Goal: Task Accomplishment & Management: Use online tool/utility

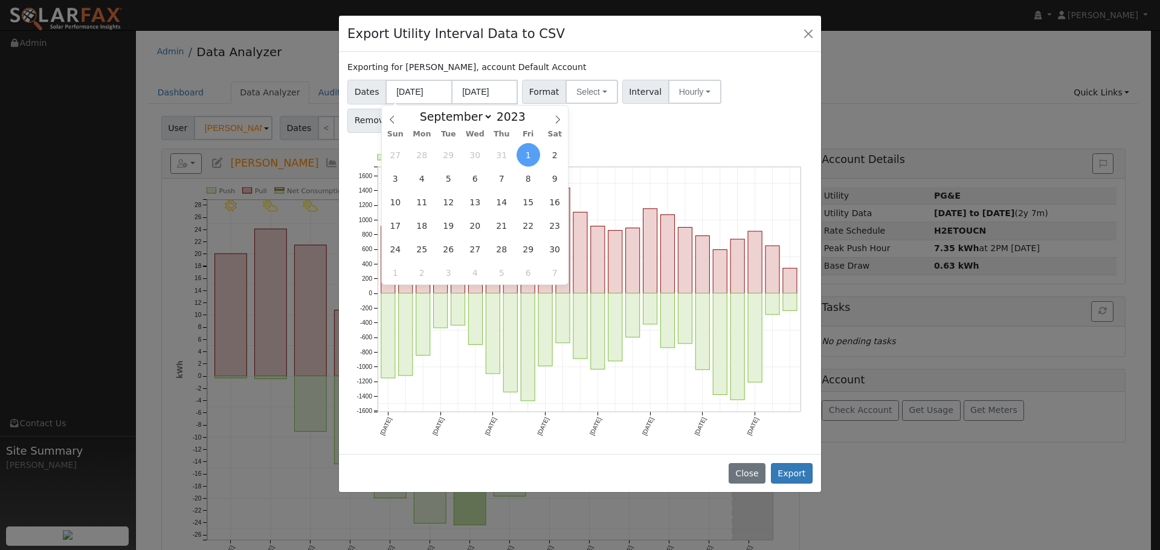
select select "8"
click at [782, 109] on div "Dates [DATE] [DATE] Format Select Generic PG&E SCE SDGE Aurora Energy Toolbase …" at bounding box center [580, 104] width 469 height 57
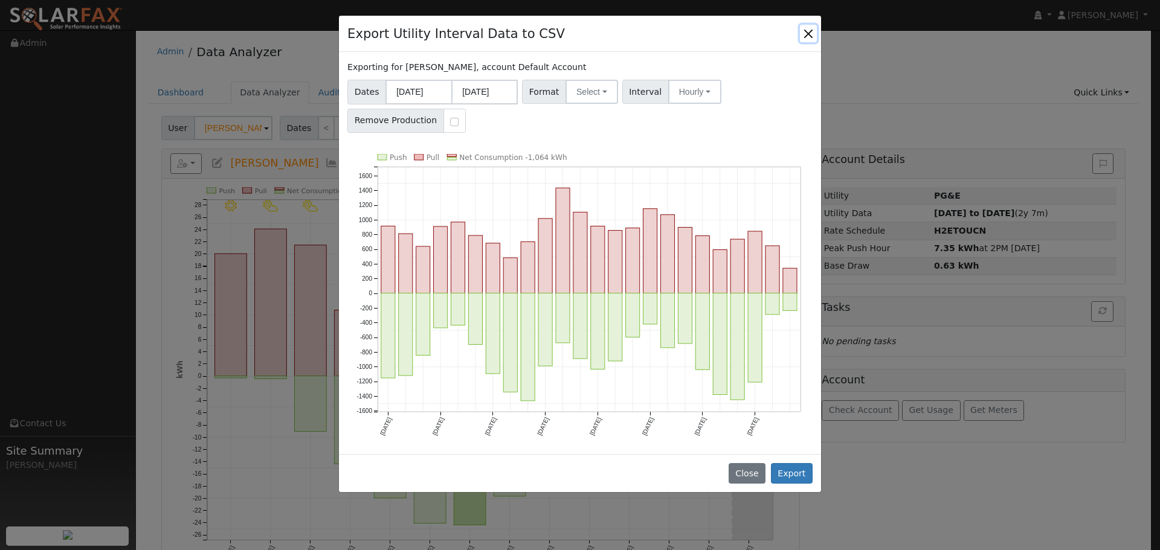
click at [816, 33] on button "Close" at bounding box center [808, 33] width 17 height 17
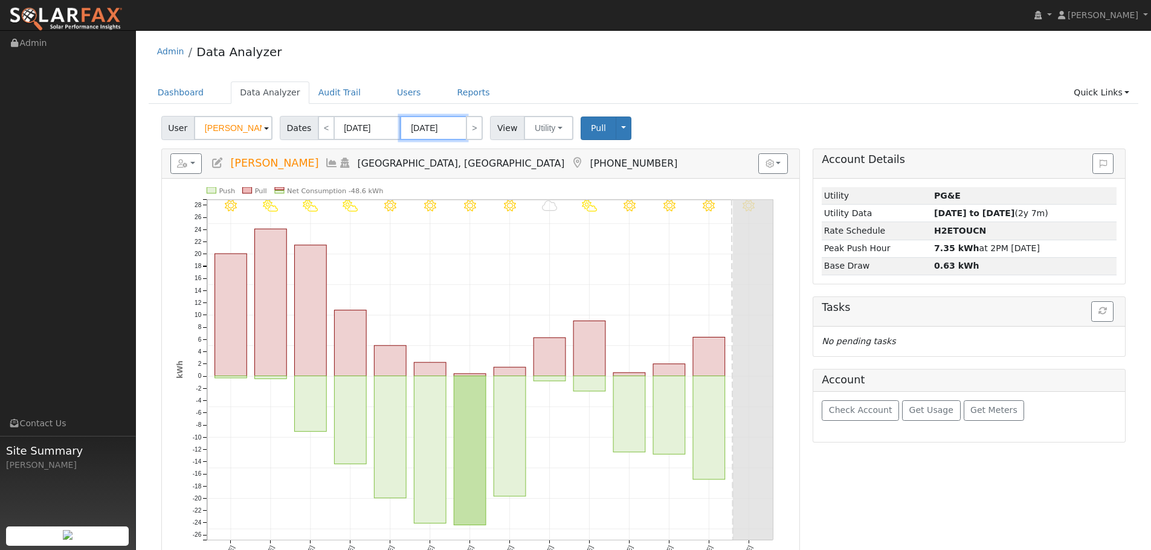
click at [430, 127] on input "[DATE]" at bounding box center [433, 128] width 66 height 24
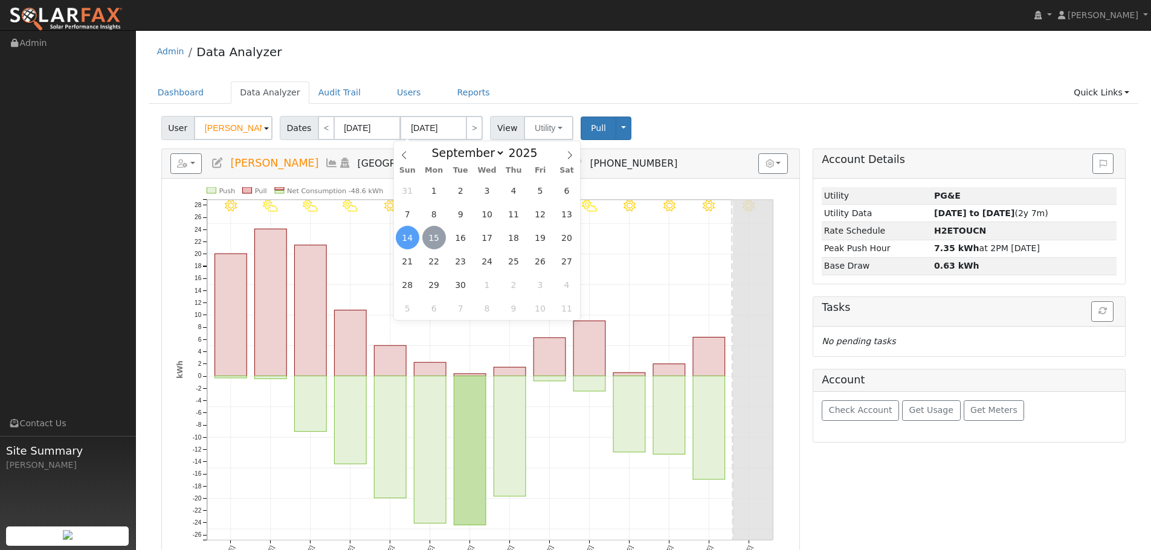
click at [439, 236] on span "15" at bounding box center [434, 238] width 24 height 24
type input "[DATE]"
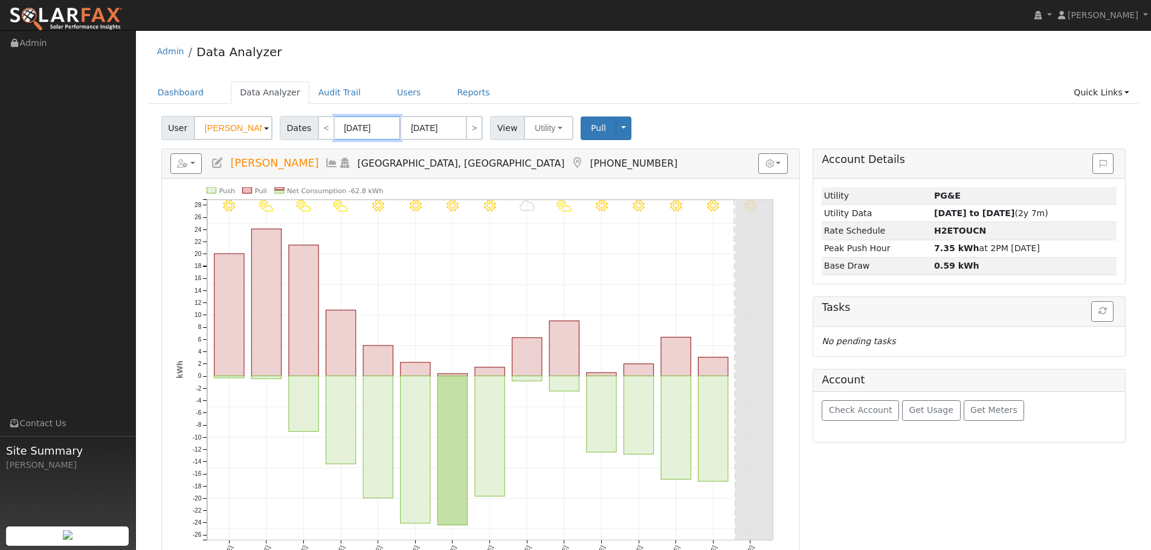
click at [358, 129] on input "[DATE]" at bounding box center [367, 128] width 66 height 24
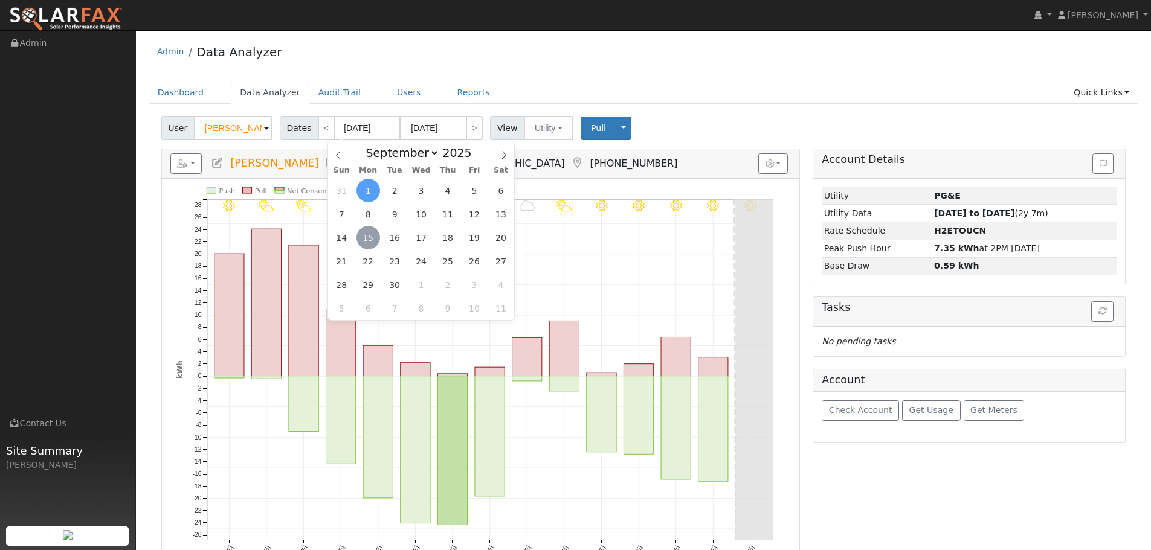
click at [370, 233] on span "15" at bounding box center [368, 238] width 24 height 24
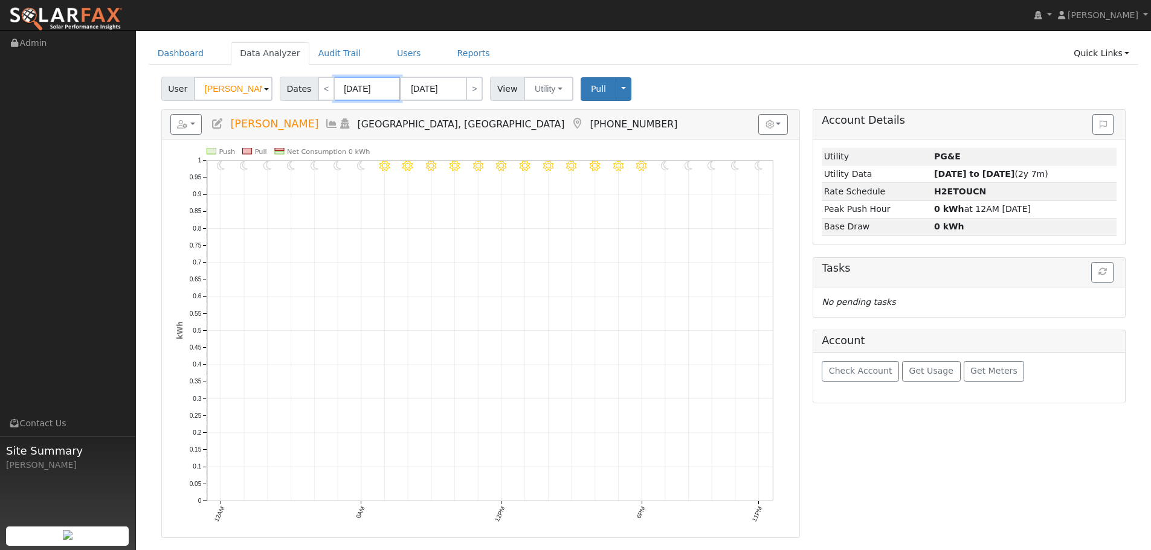
scroll to position [60, 0]
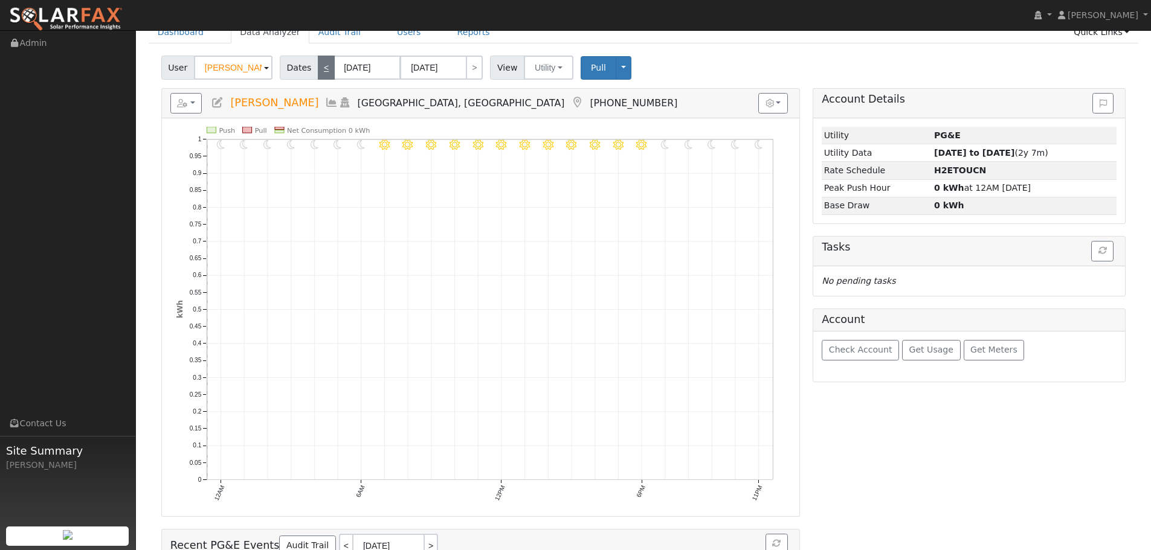
click at [320, 66] on link "<" at bounding box center [326, 68] width 17 height 24
type input "[DATE]"
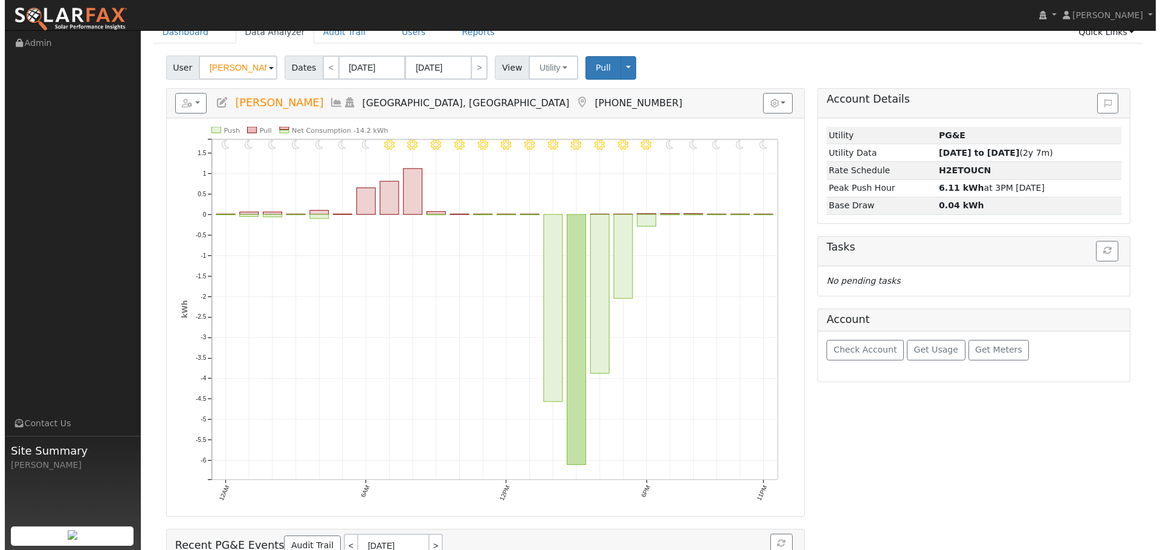
scroll to position [0, 0]
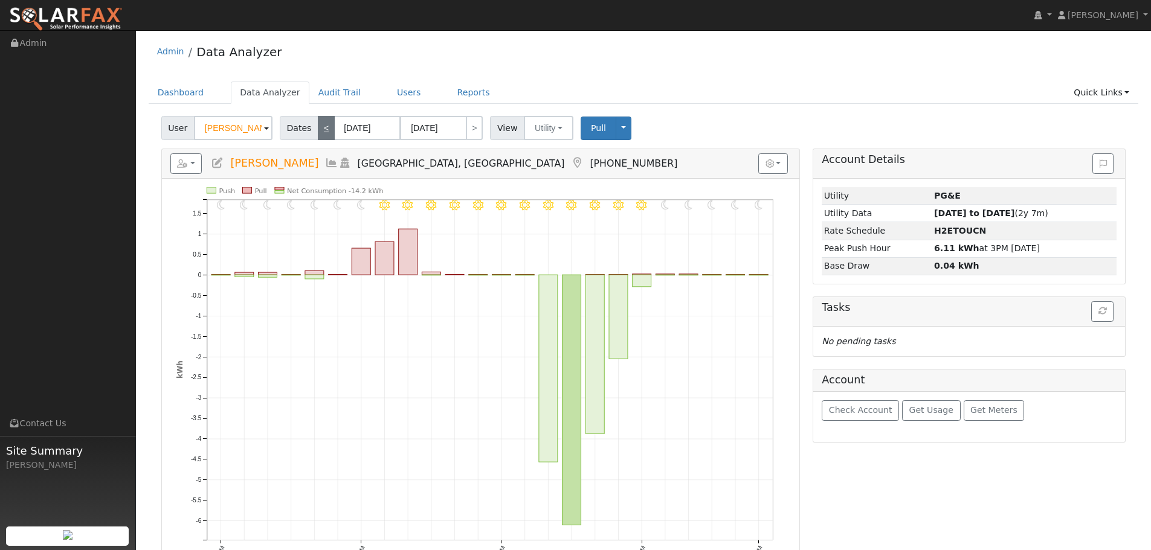
click at [323, 128] on link "<" at bounding box center [326, 128] width 17 height 24
type input "[DATE]"
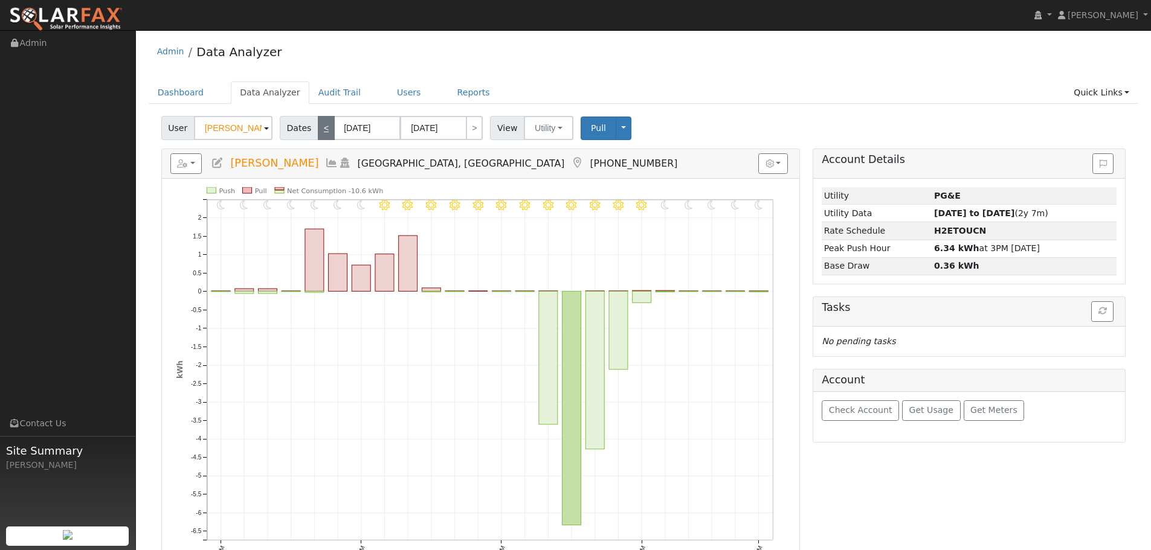
click at [323, 128] on link "<" at bounding box center [326, 128] width 17 height 24
type input "[DATE]"
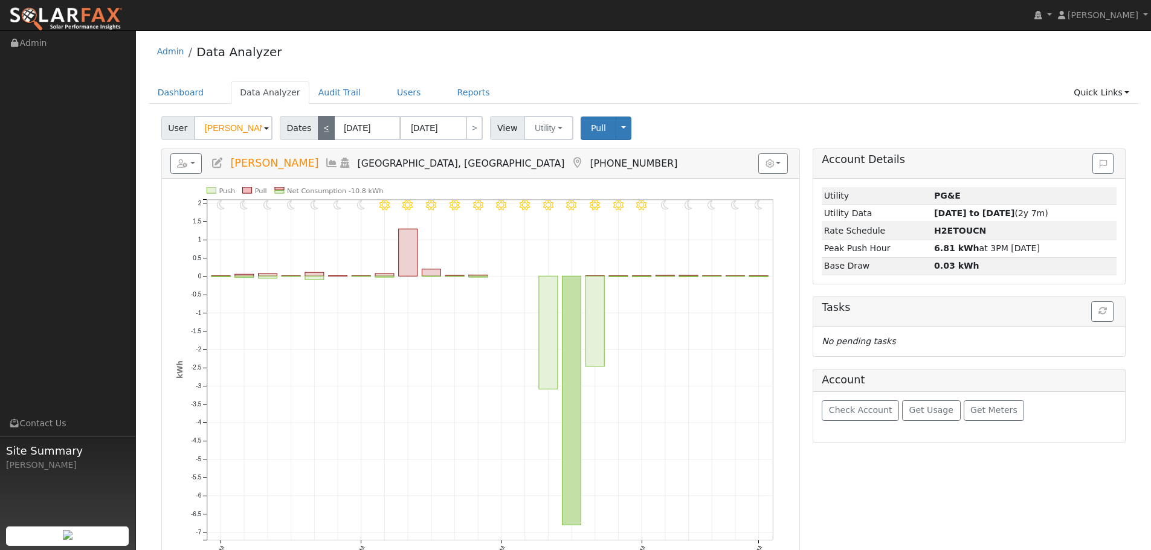
click at [323, 128] on link "<" at bounding box center [326, 128] width 17 height 24
type input "[DATE]"
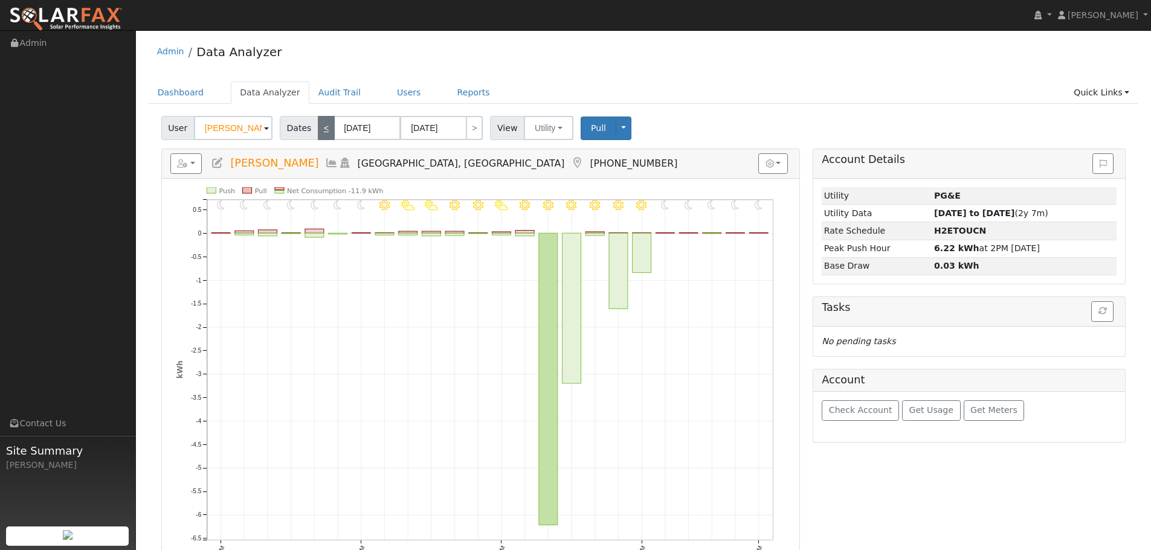
click at [323, 128] on link "<" at bounding box center [326, 128] width 17 height 24
type input "[DATE]"
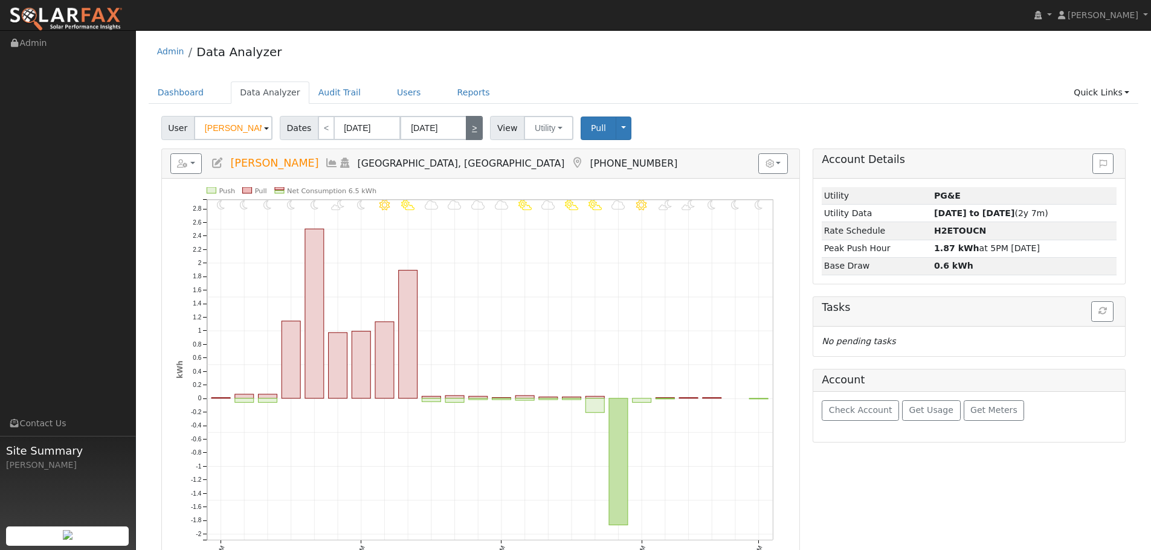
click at [466, 128] on link ">" at bounding box center [474, 128] width 17 height 24
type input "[DATE]"
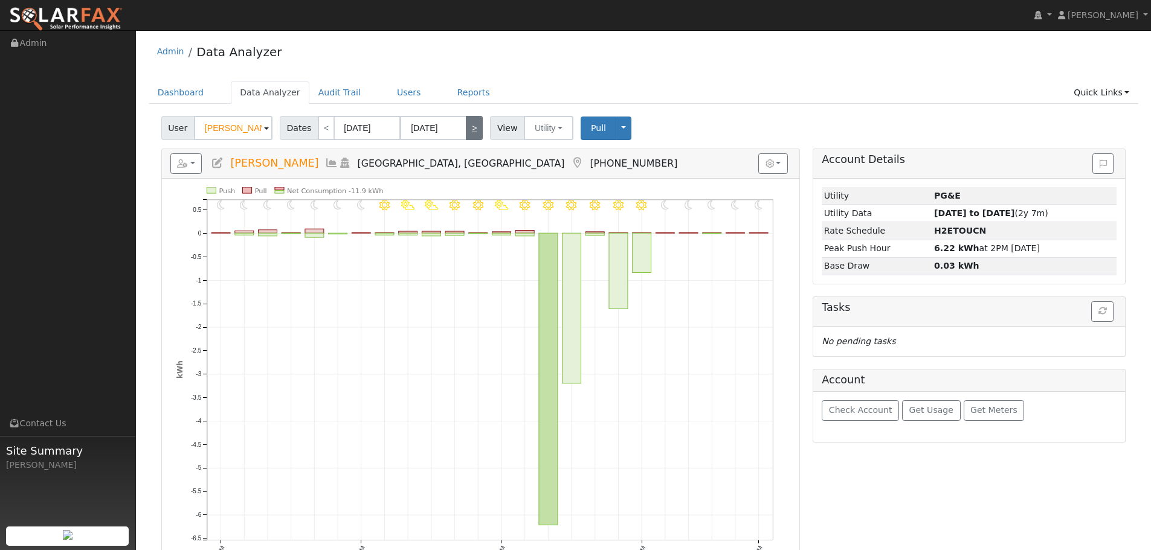
click at [466, 128] on link ">" at bounding box center [474, 128] width 17 height 24
type input "[DATE]"
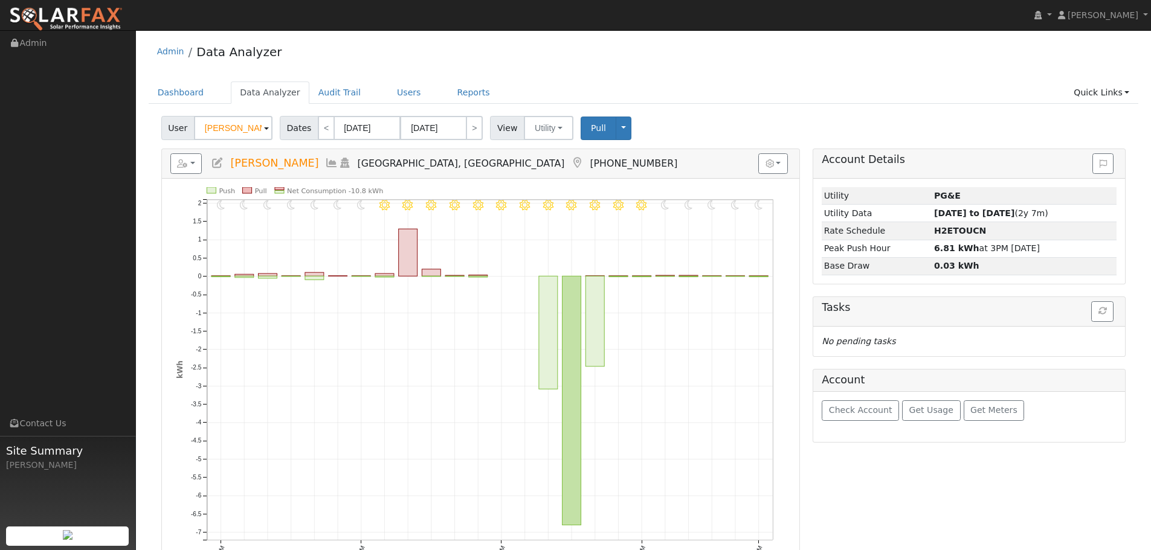
click at [928, 86] on ul "Dashboard Data Analyzer Audit Trail Users Reports Quick Links Quick Add Quick C…" at bounding box center [644, 93] width 990 height 22
click at [326, 129] on link "<" at bounding box center [326, 128] width 17 height 24
type input "[DATE]"
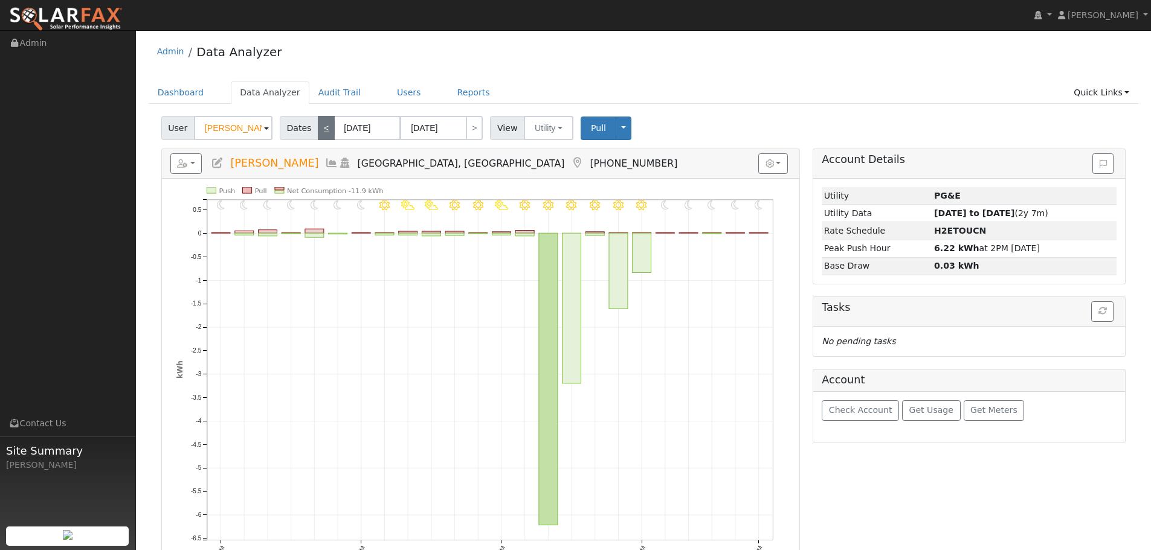
click at [326, 129] on link "<" at bounding box center [326, 128] width 17 height 24
type input "[DATE]"
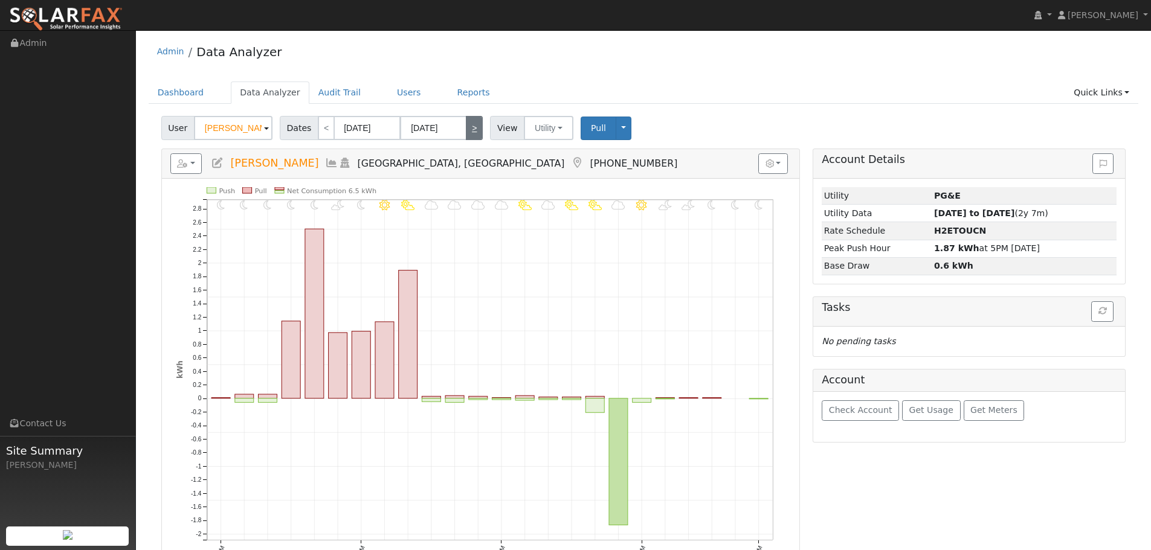
click at [471, 127] on link ">" at bounding box center [474, 128] width 17 height 24
type input "[DATE]"
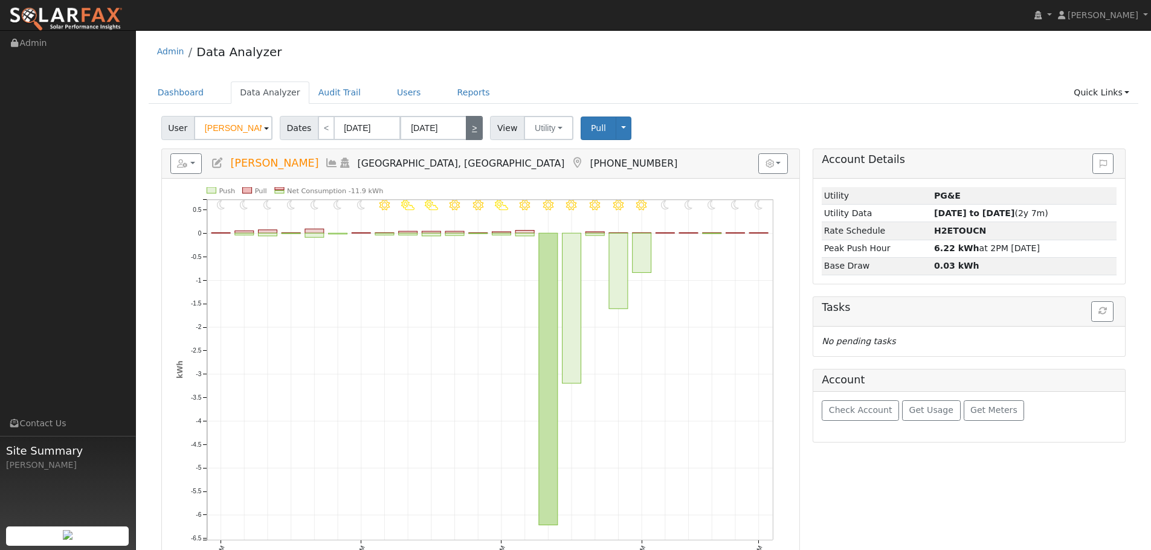
click at [471, 127] on link ">" at bounding box center [474, 128] width 17 height 24
type input "[DATE]"
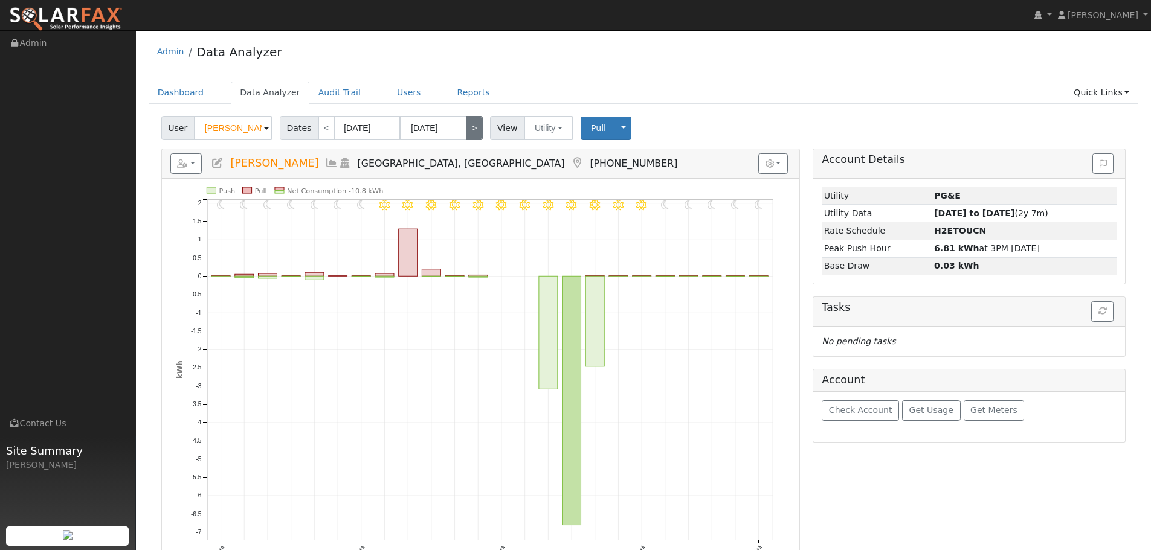
click at [471, 127] on link ">" at bounding box center [474, 128] width 17 height 24
type input "[DATE]"
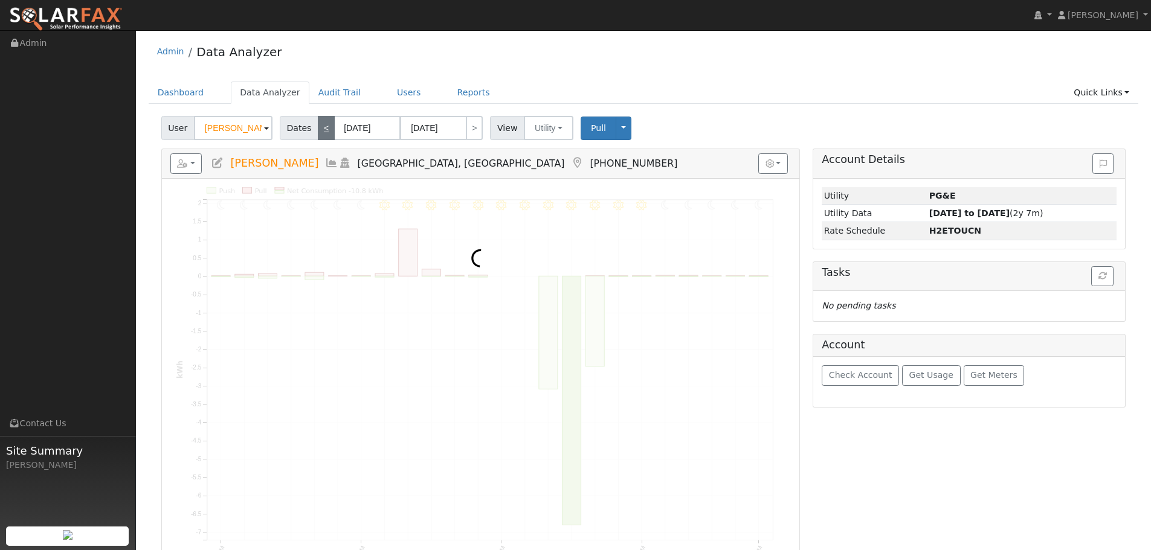
click at [321, 132] on link "<" at bounding box center [326, 128] width 17 height 24
type input "[DATE]"
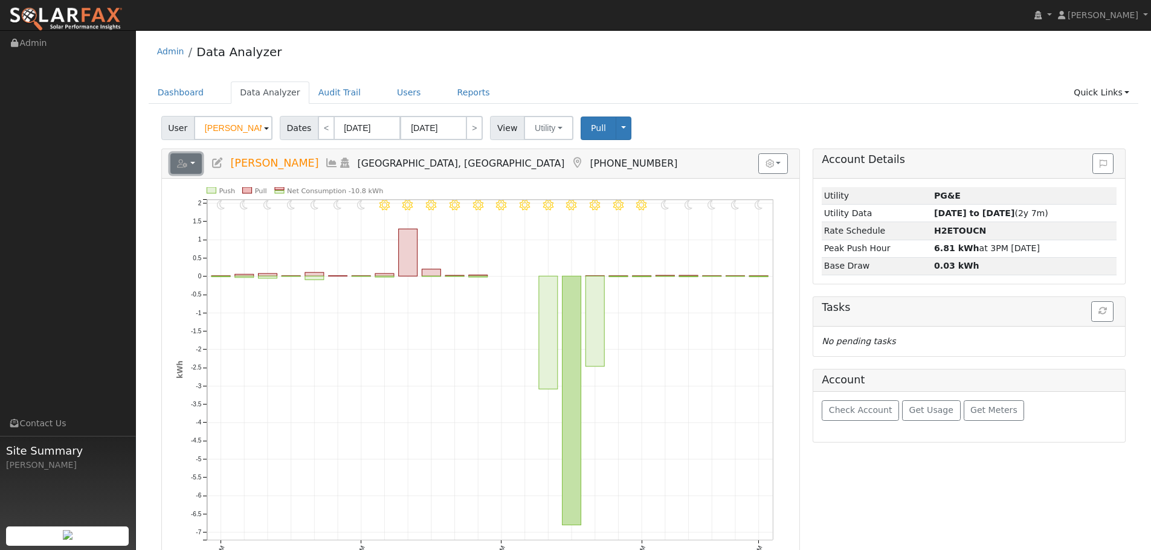
click at [192, 164] on button "button" at bounding box center [186, 163] width 32 height 21
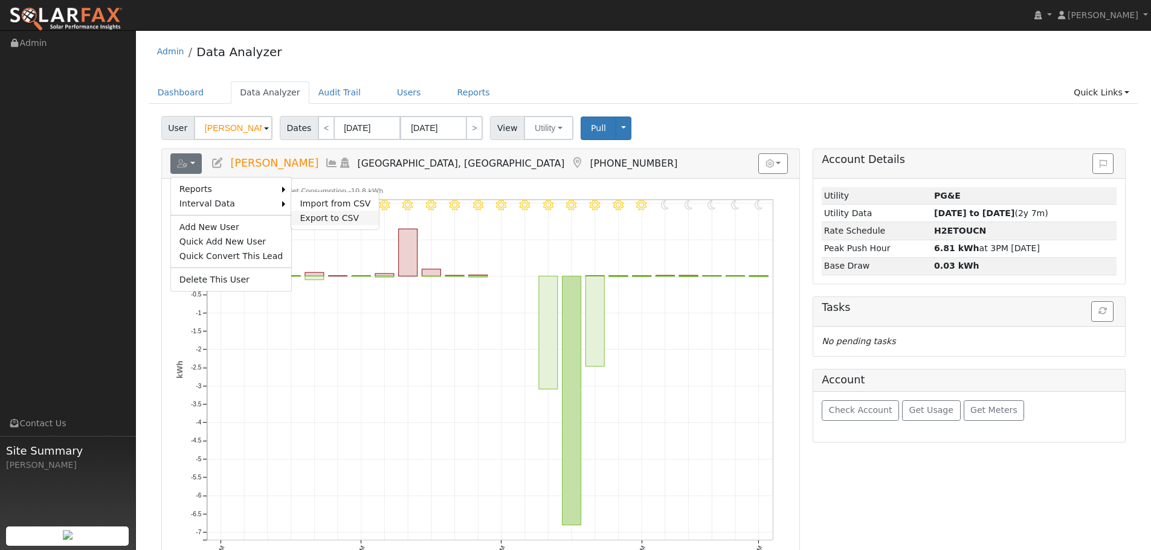
click at [341, 215] on link "Export to CSV" at bounding box center [335, 218] width 88 height 14
